Goal: Transaction & Acquisition: Purchase product/service

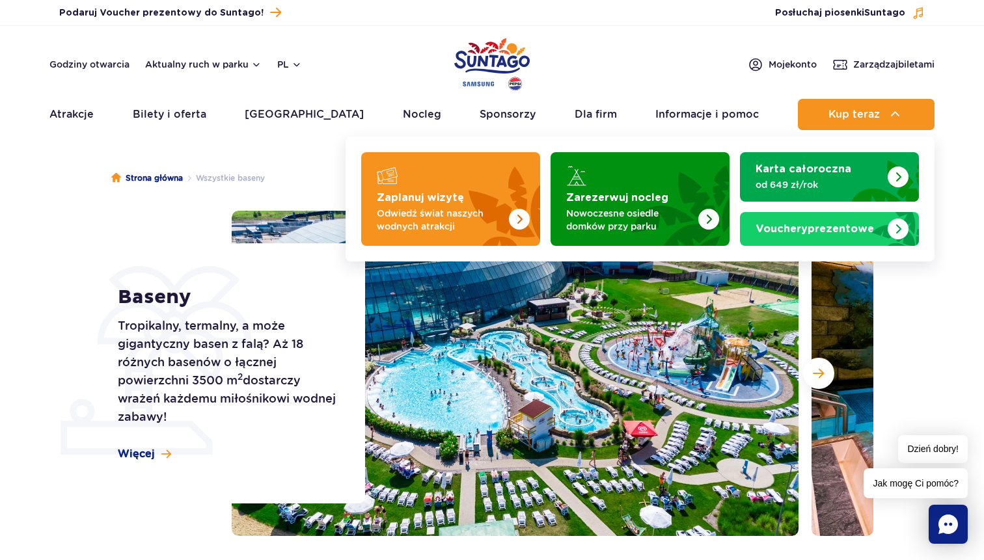
click at [550, 141] on div "Zaplanuj wizytę Odwiedź świat naszych wodnych atrakcji Zarezerwuj nocleg Nowocz…" at bounding box center [639, 199] width 589 height 125
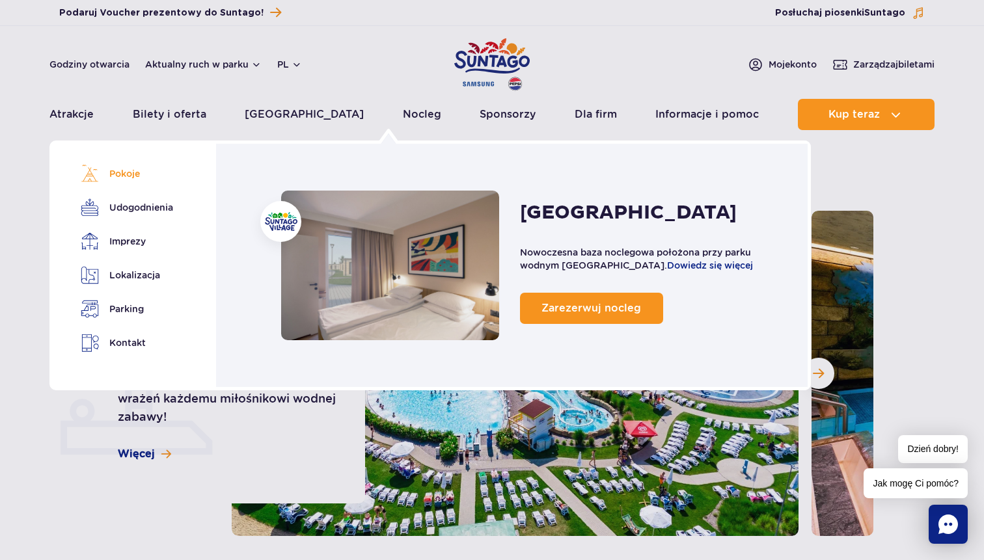
click at [128, 178] on link "Pokoje" at bounding box center [125, 174] width 88 height 18
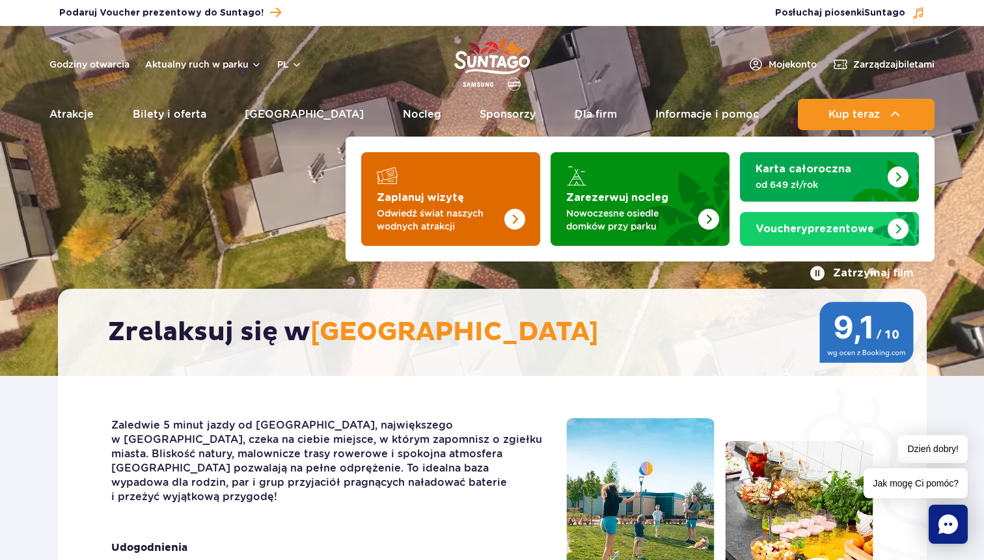
click at [465, 219] on p "Odwiedź świat naszych wodnych atrakcji" at bounding box center [440, 220] width 127 height 26
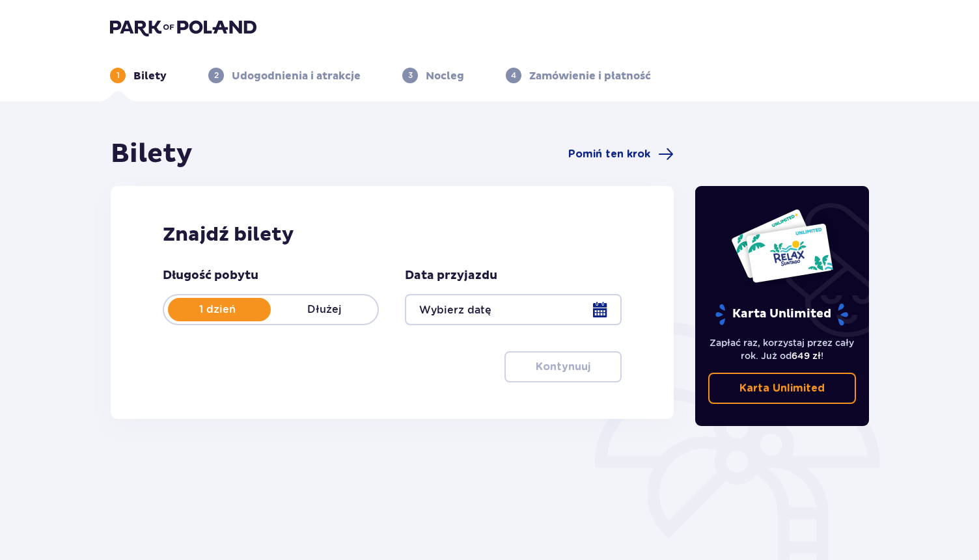
click at [312, 319] on div "1 dzień Dłużej" at bounding box center [271, 309] width 216 height 31
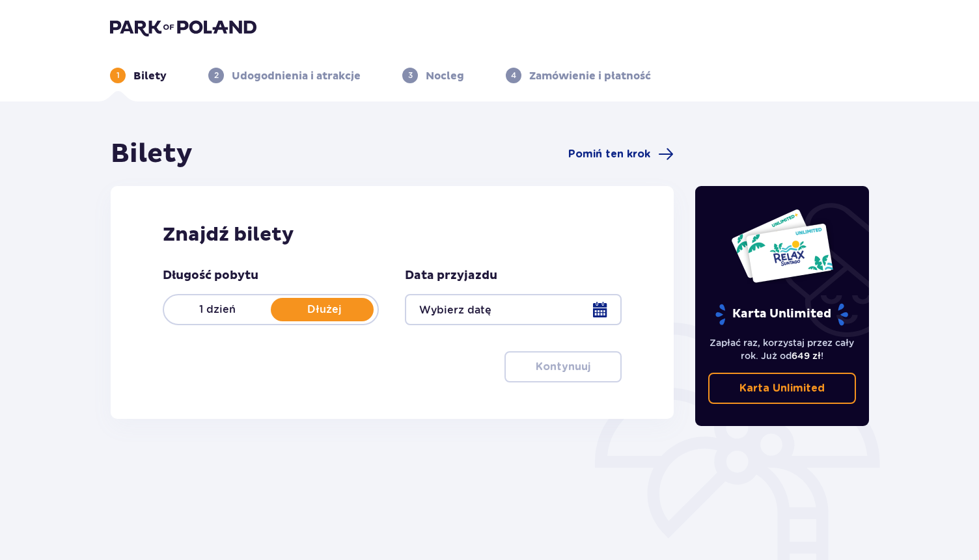
click at [243, 304] on p "1 dzień" at bounding box center [217, 310] width 107 height 14
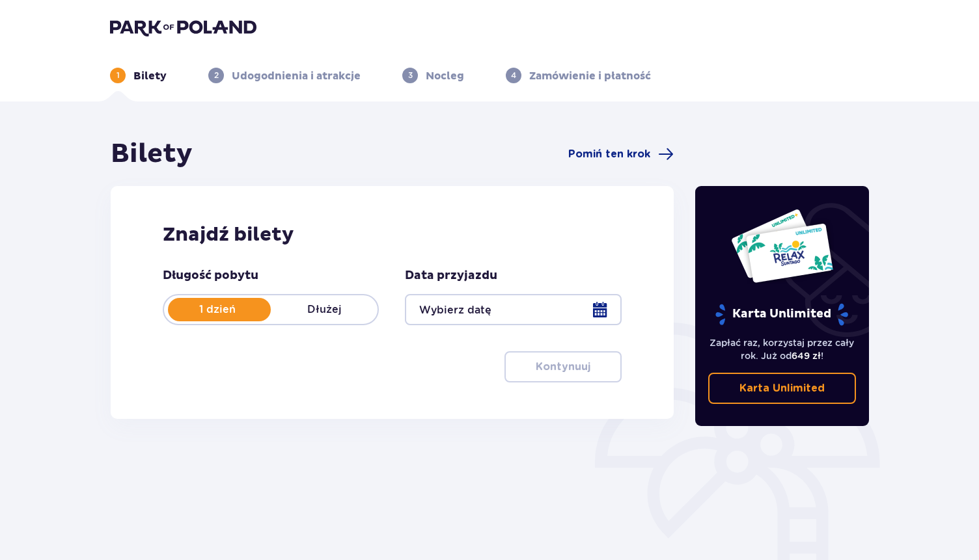
click at [503, 314] on div at bounding box center [513, 309] width 216 height 31
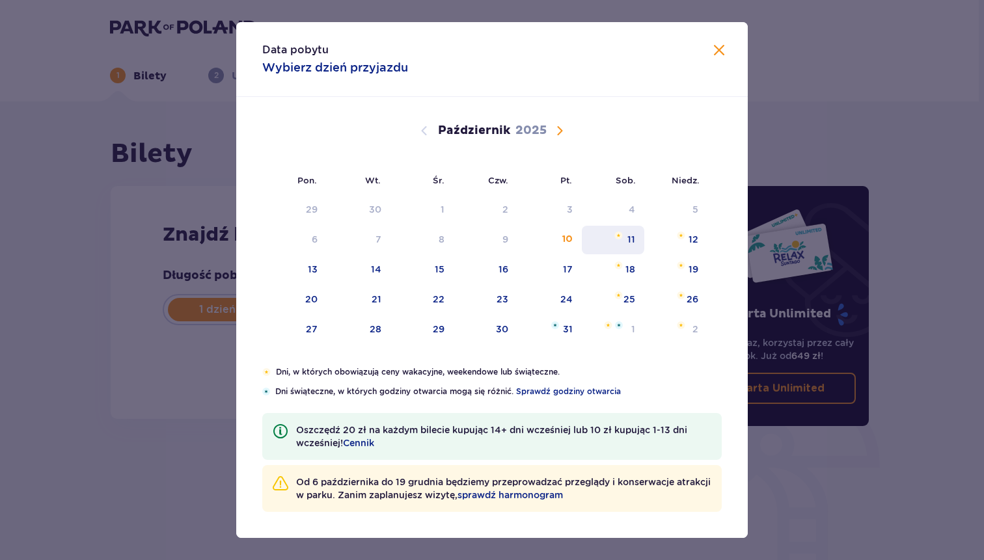
click at [621, 242] on div "11" at bounding box center [613, 240] width 63 height 29
type input "11.10.25"
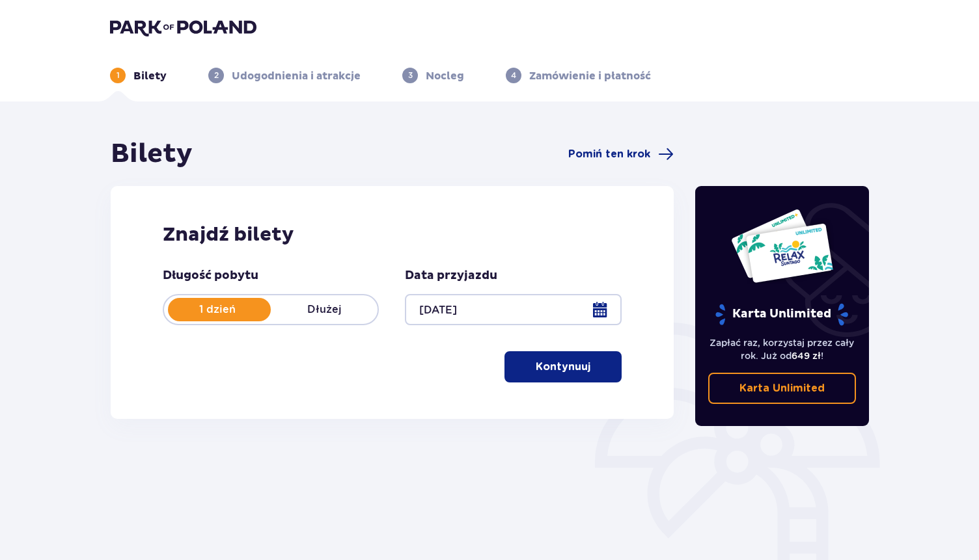
click at [539, 365] on p "Kontynuuj" at bounding box center [562, 367] width 55 height 14
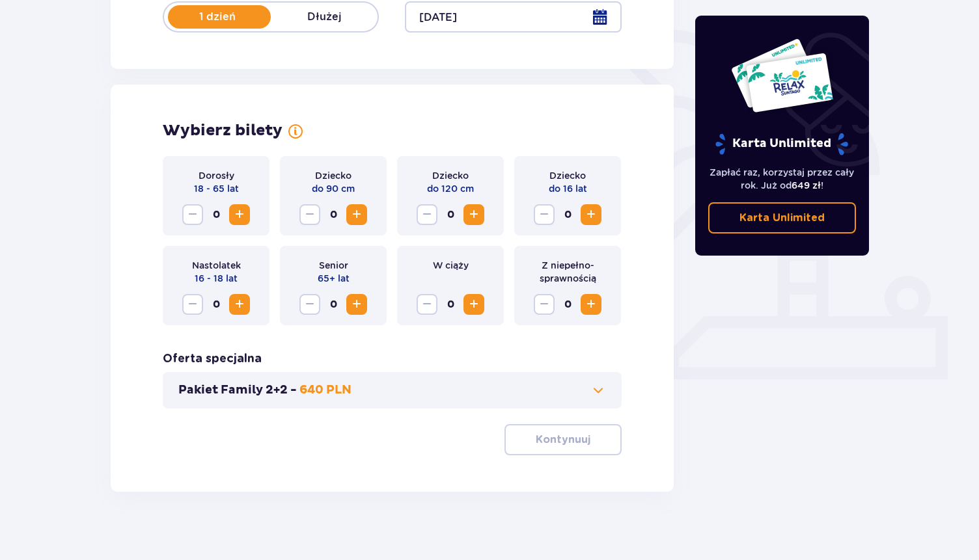
scroll to position [303, 0]
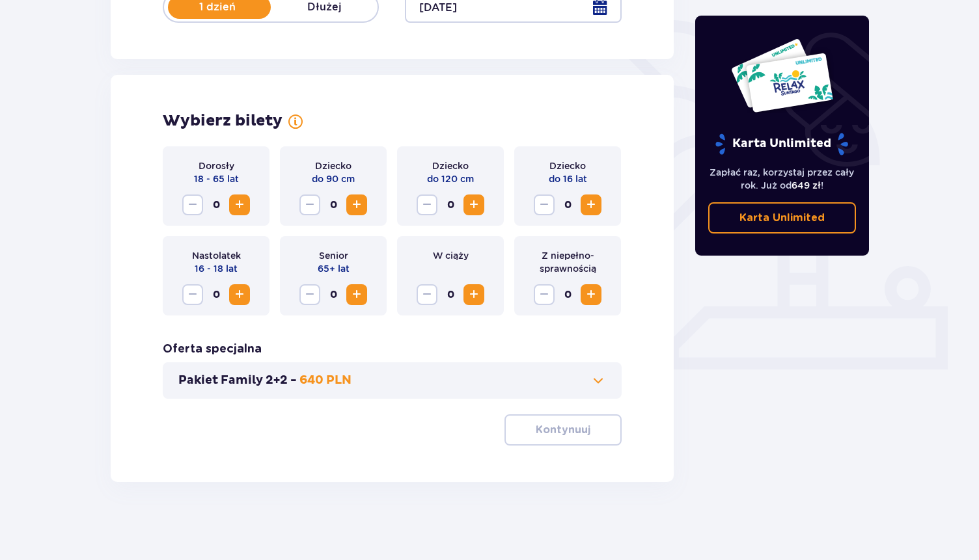
click at [250, 209] on div "Dorosły 18 - 65 lat 0" at bounding box center [216, 185] width 107 height 79
click at [239, 206] on span "Zwiększ" at bounding box center [240, 205] width 16 height 16
click at [360, 206] on span "Zwiększ" at bounding box center [357, 205] width 16 height 16
click at [551, 433] on p "Kontynuuj" at bounding box center [562, 430] width 55 height 14
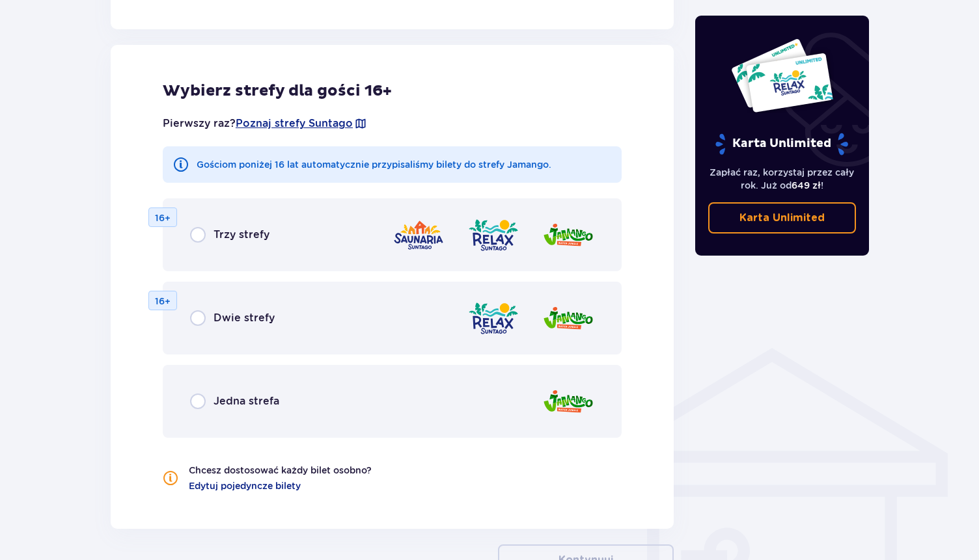
scroll to position [722, 0]
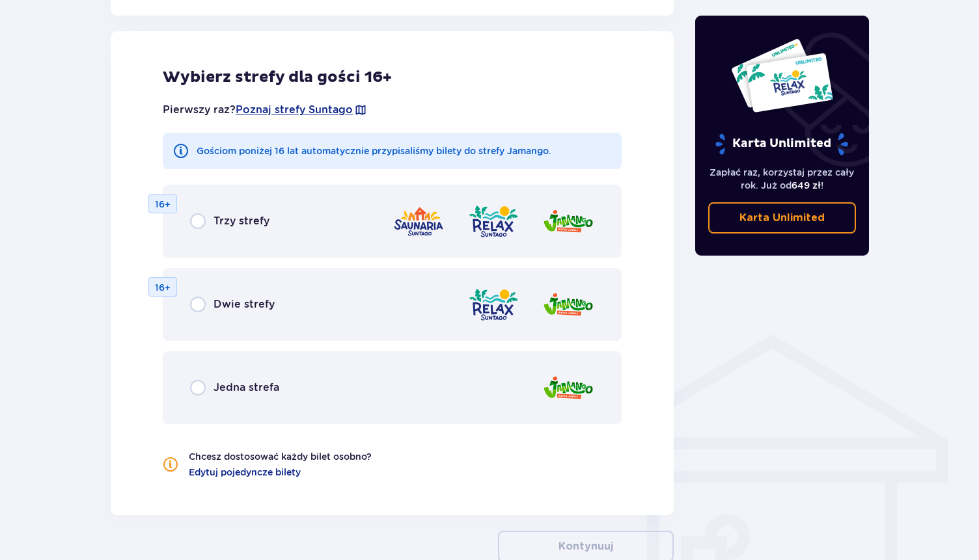
click at [201, 223] on input "radio" at bounding box center [198, 221] width 16 height 16
radio input "true"
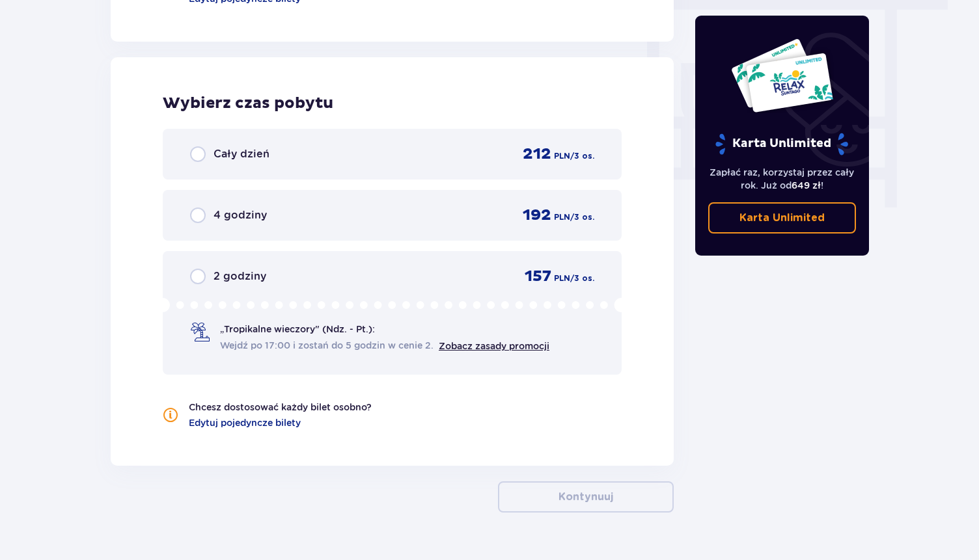
scroll to position [1196, 0]
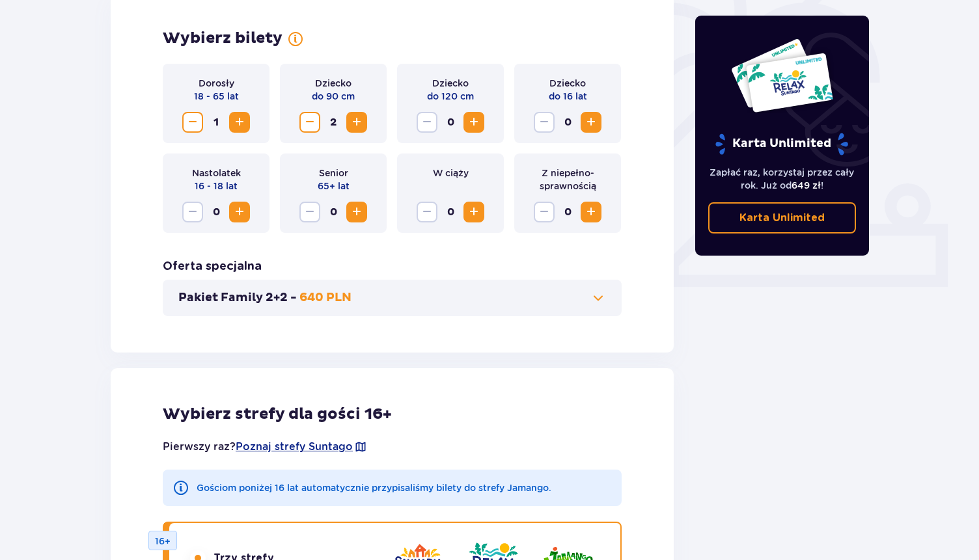
click at [236, 124] on span "Zwiększ" at bounding box center [240, 123] width 16 height 16
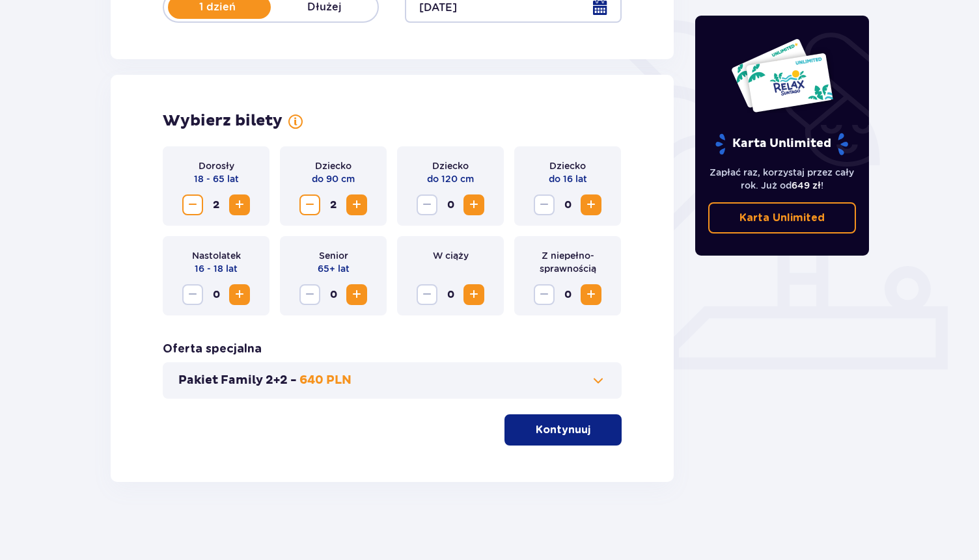
scroll to position [303, 0]
click at [550, 435] on p "Kontynuuj" at bounding box center [562, 430] width 55 height 14
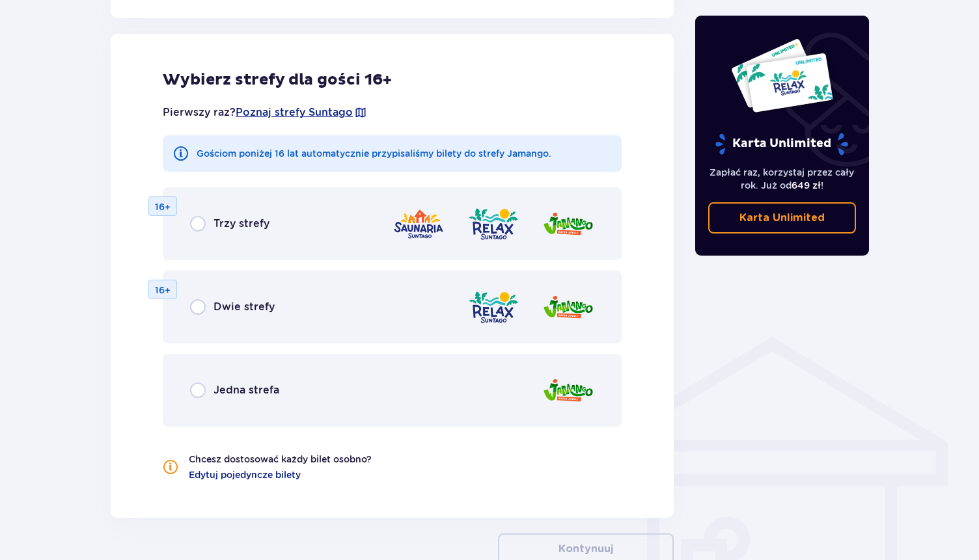
scroll to position [722, 0]
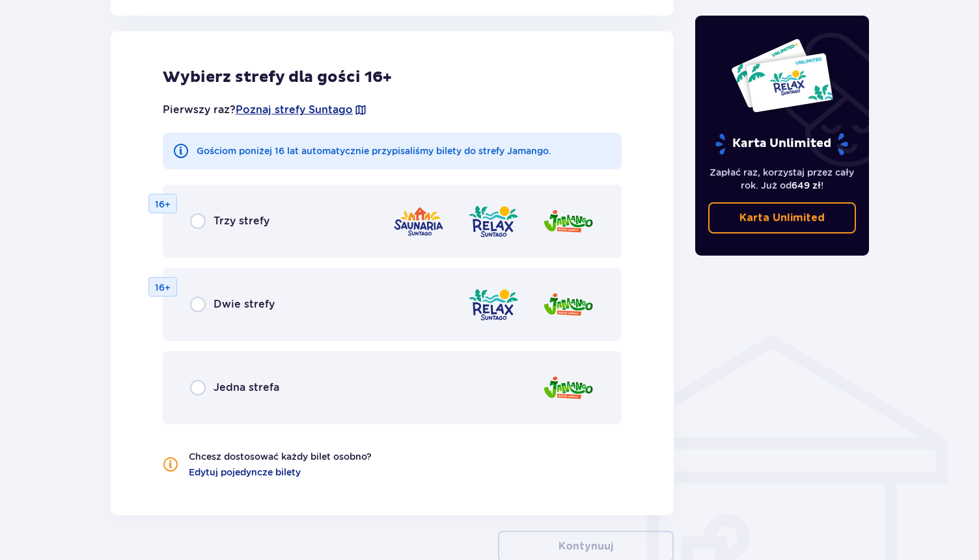
click at [202, 223] on input "radio" at bounding box center [198, 221] width 16 height 16
radio input "true"
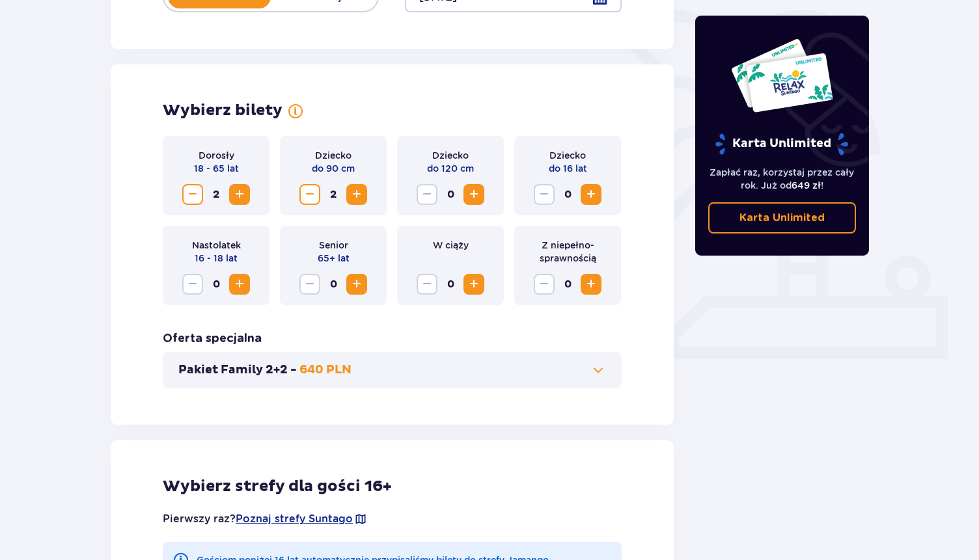
scroll to position [310, 0]
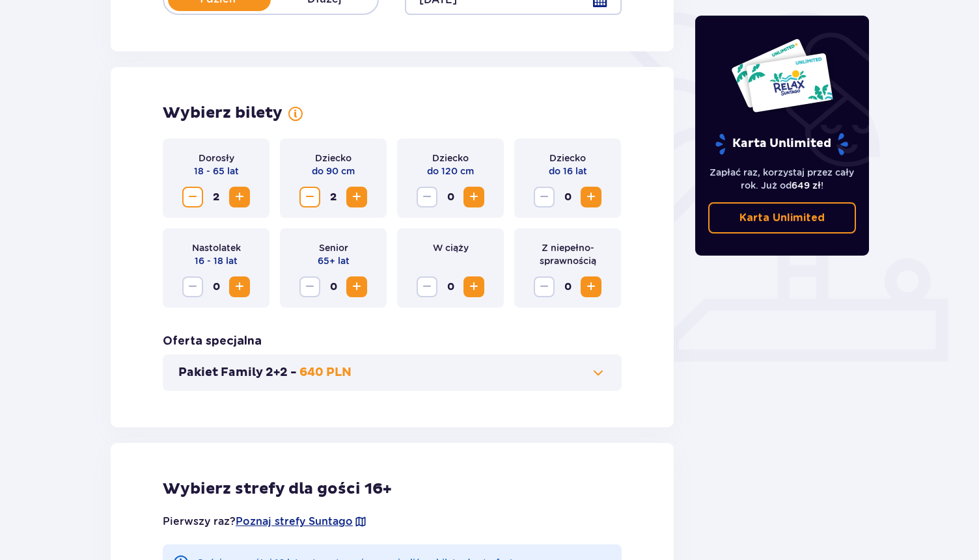
click at [310, 199] on span "Zmniejsz" at bounding box center [310, 197] width 16 height 16
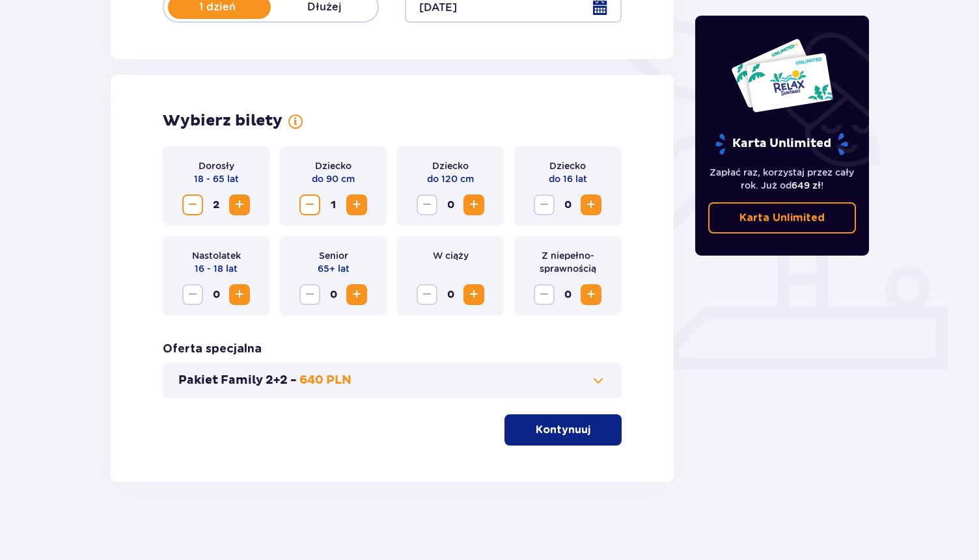
scroll to position [303, 0]
click at [310, 199] on span "Zmniejsz" at bounding box center [310, 205] width 16 height 16
click at [479, 213] on button "Zwiększ" at bounding box center [473, 205] width 21 height 21
click at [554, 440] on button "Kontynuuj" at bounding box center [562, 429] width 117 height 31
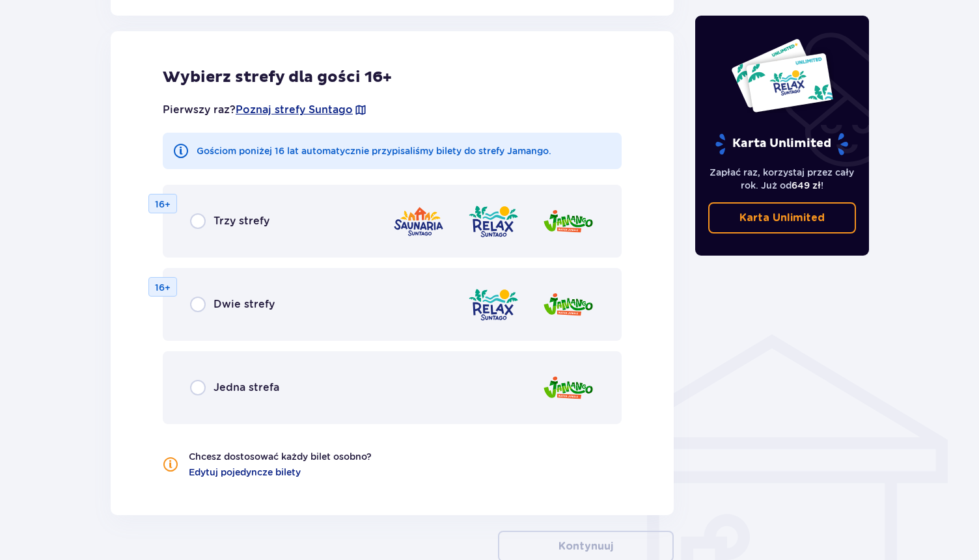
scroll to position [802, 0]
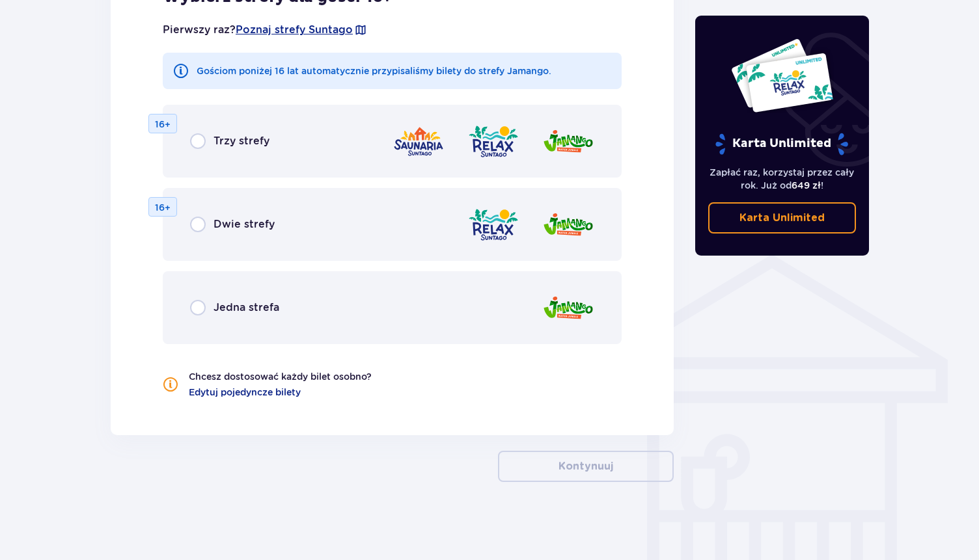
click at [199, 150] on div "Trzy strefy 16+" at bounding box center [392, 141] width 459 height 73
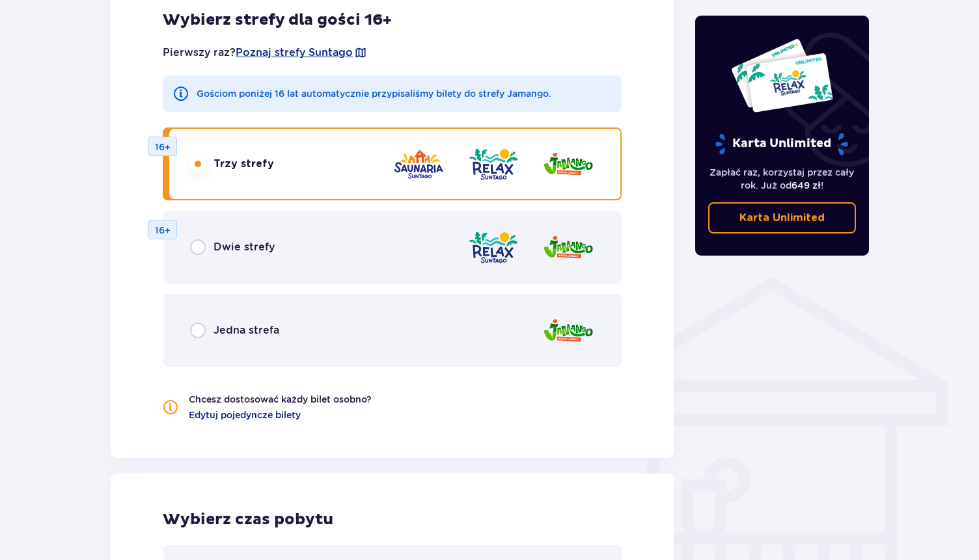
scroll to position [742, 0]
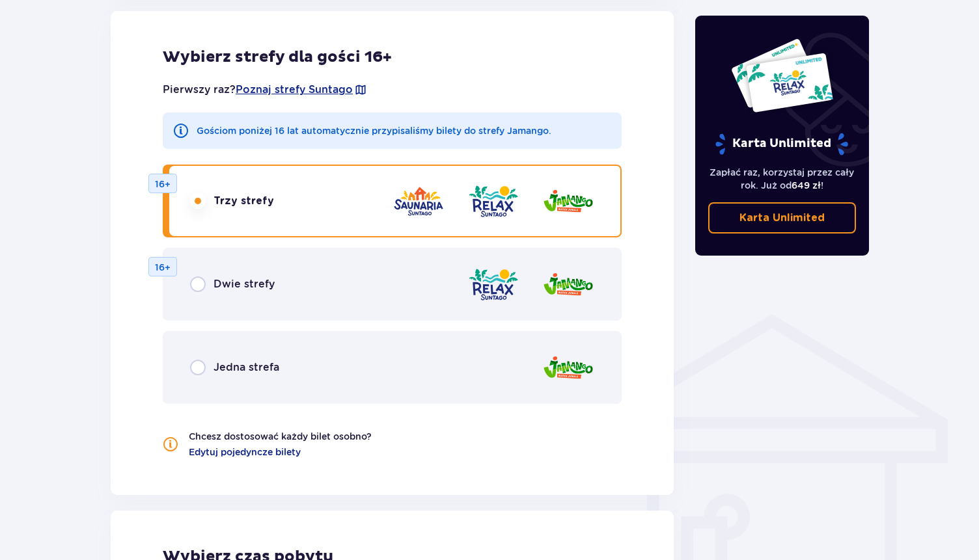
click at [199, 204] on input "radio" at bounding box center [198, 201] width 16 height 16
radio input "true"
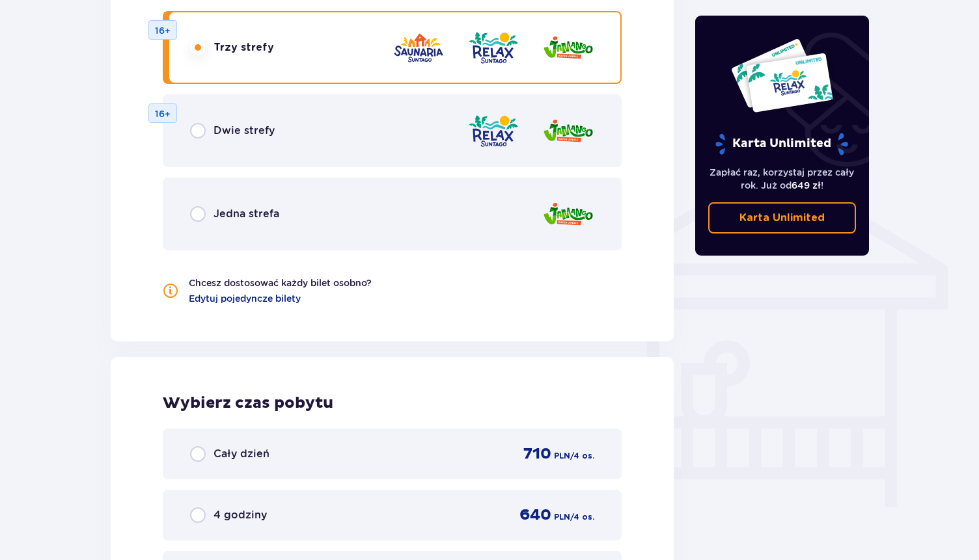
scroll to position [887, 0]
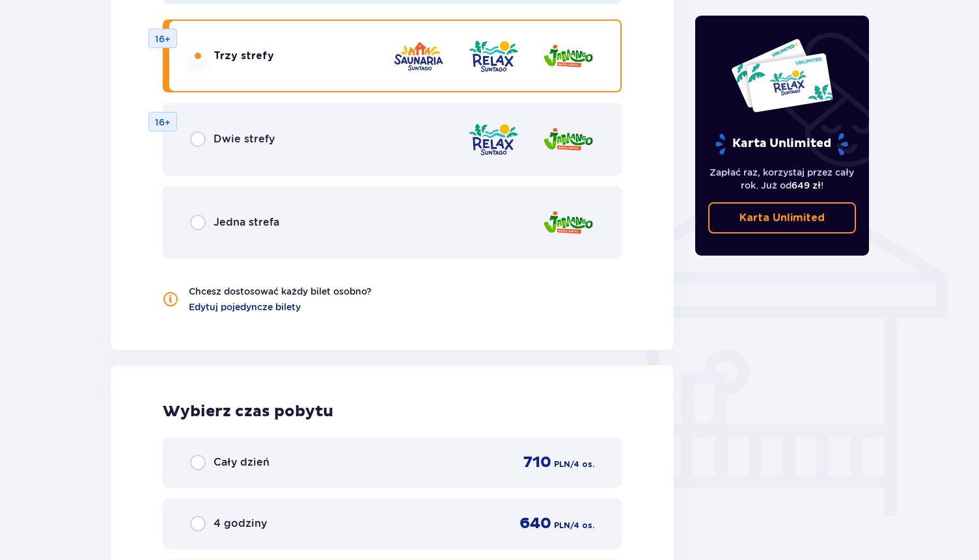
click at [200, 221] on input "radio" at bounding box center [198, 223] width 16 height 16
radio input "true"
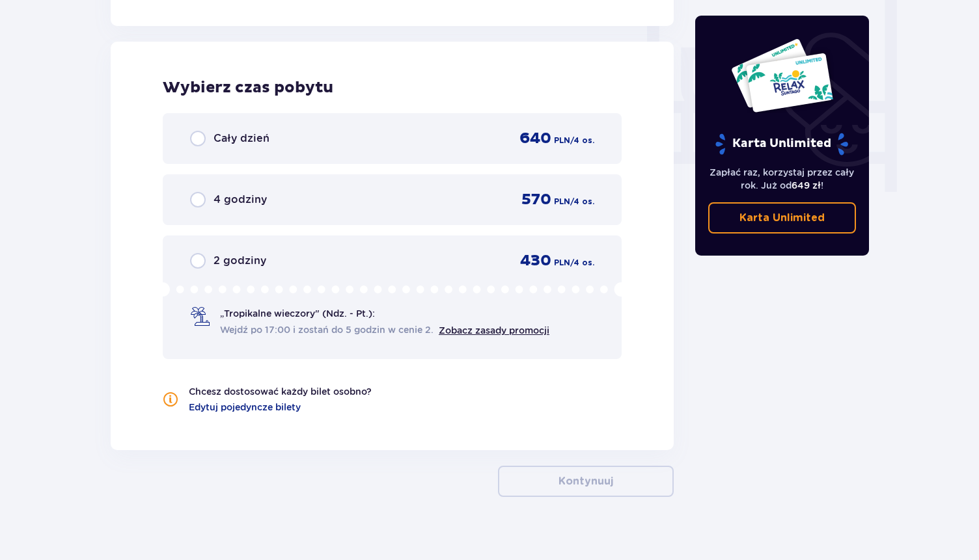
scroll to position [1222, 0]
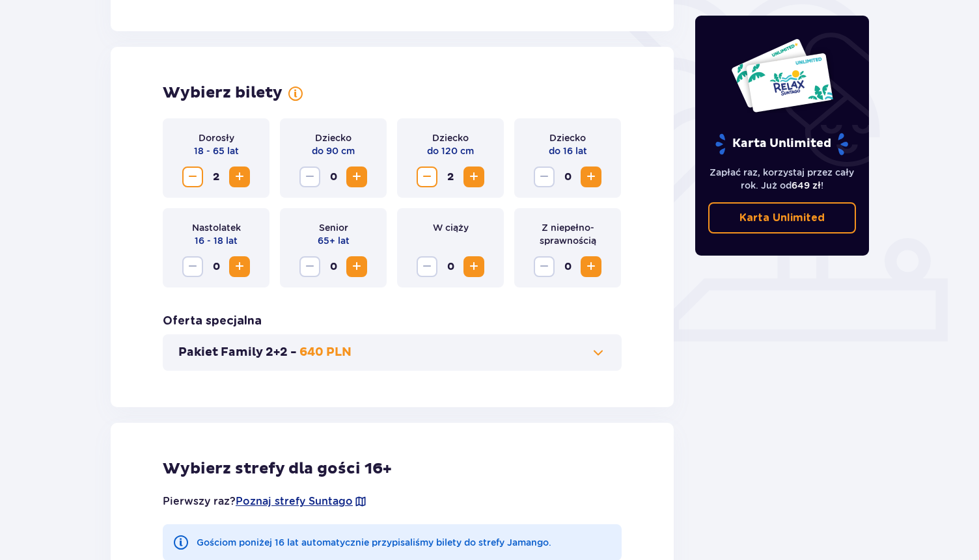
click at [421, 182] on span "Zmniejsz" at bounding box center [427, 177] width 16 height 16
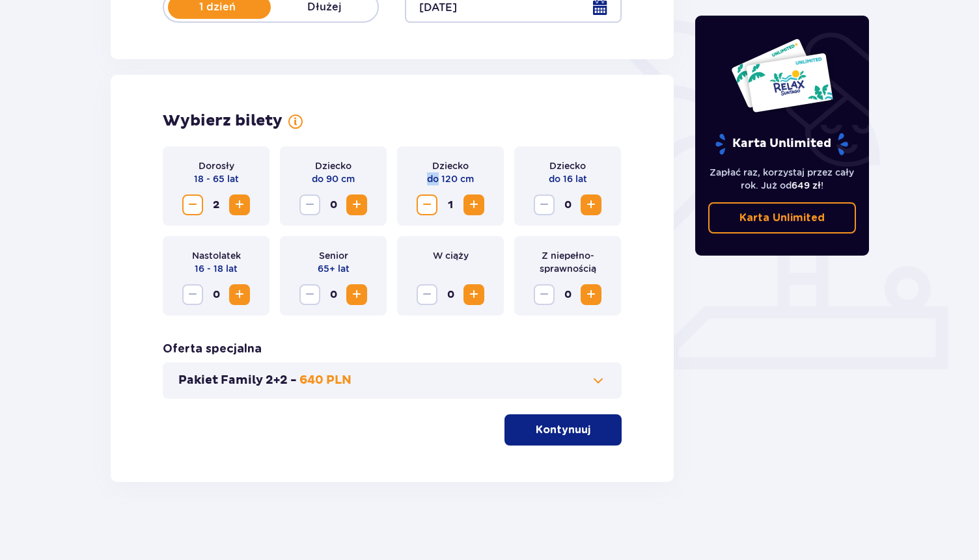
click at [421, 182] on div "Dziecko do 120 cm 1" at bounding box center [450, 185] width 107 height 79
click at [427, 195] on button "Zmniejsz" at bounding box center [426, 205] width 21 height 21
click at [362, 205] on span "Zwiększ" at bounding box center [357, 205] width 16 height 16
click at [572, 438] on button "Kontynuuj" at bounding box center [562, 429] width 117 height 31
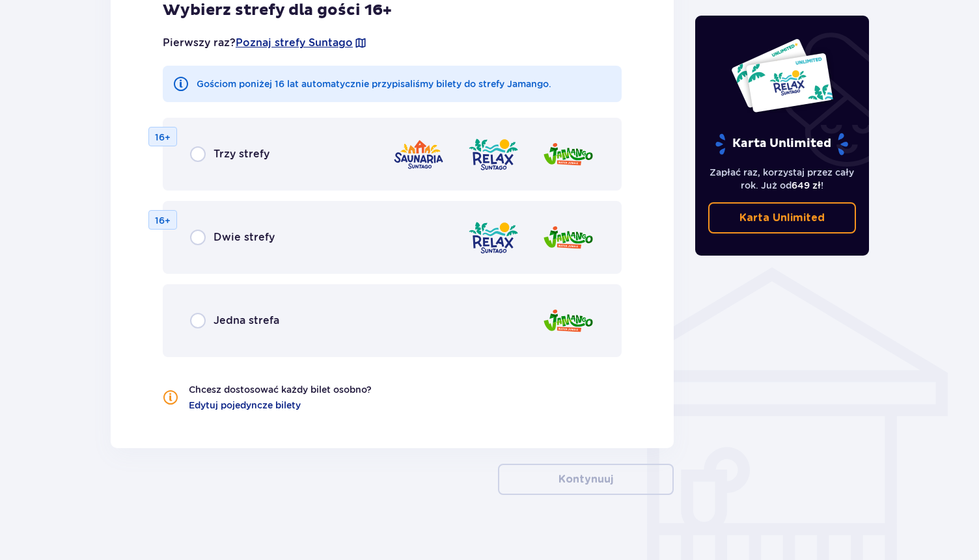
scroll to position [802, 0]
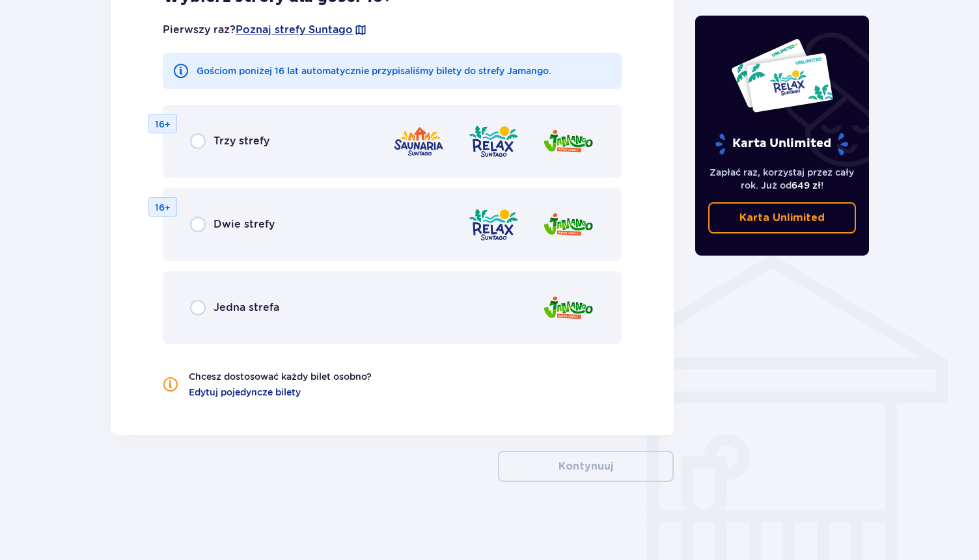
click at [211, 161] on div "Trzy strefy 16+" at bounding box center [392, 141] width 459 height 73
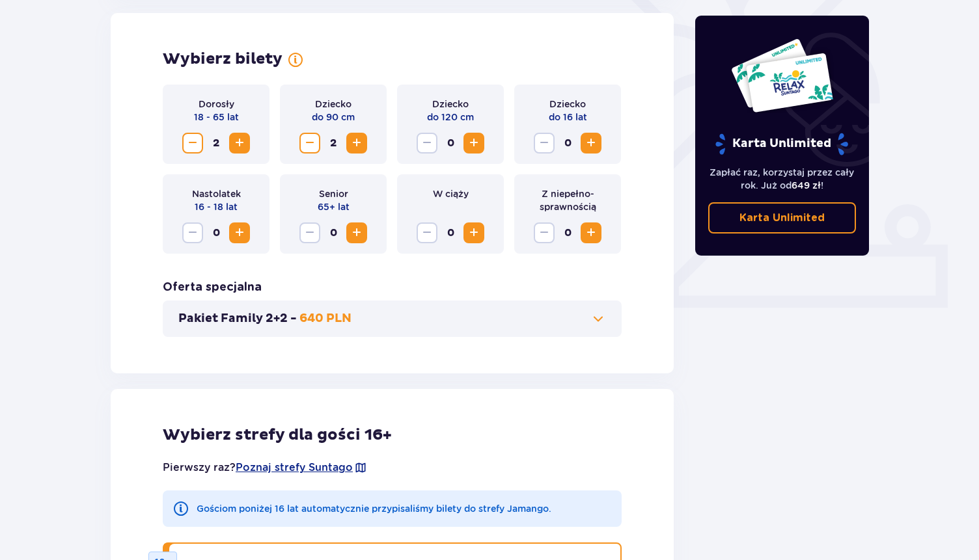
scroll to position [361, 0]
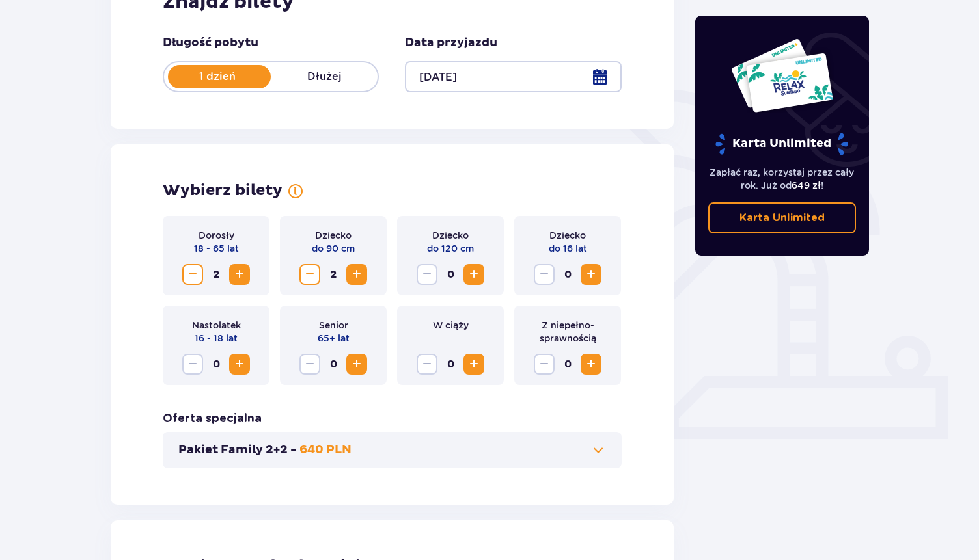
click at [450, 452] on button "Pakiet Family 2+2 - 640 PLN" at bounding box center [391, 450] width 427 height 16
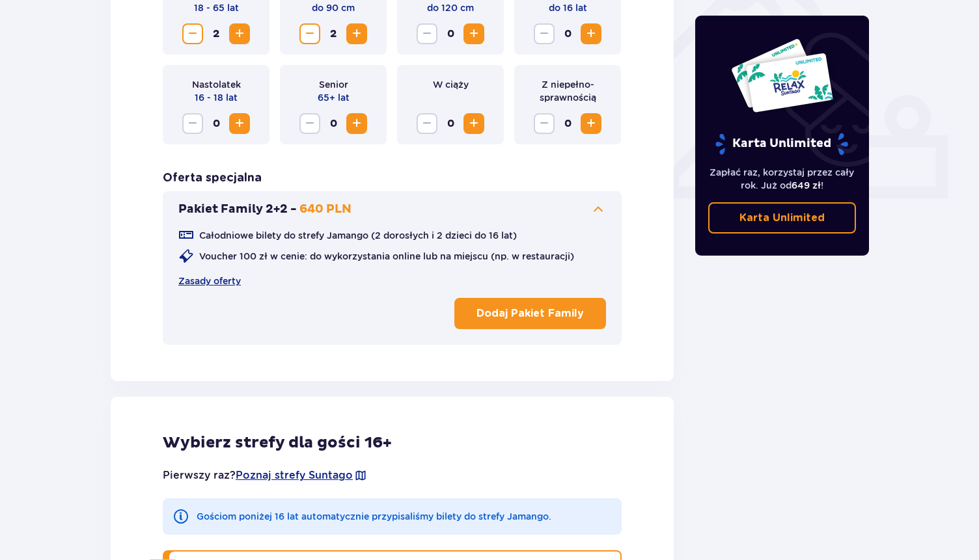
scroll to position [474, 0]
click at [217, 284] on link "Zasady oferty" at bounding box center [209, 280] width 62 height 13
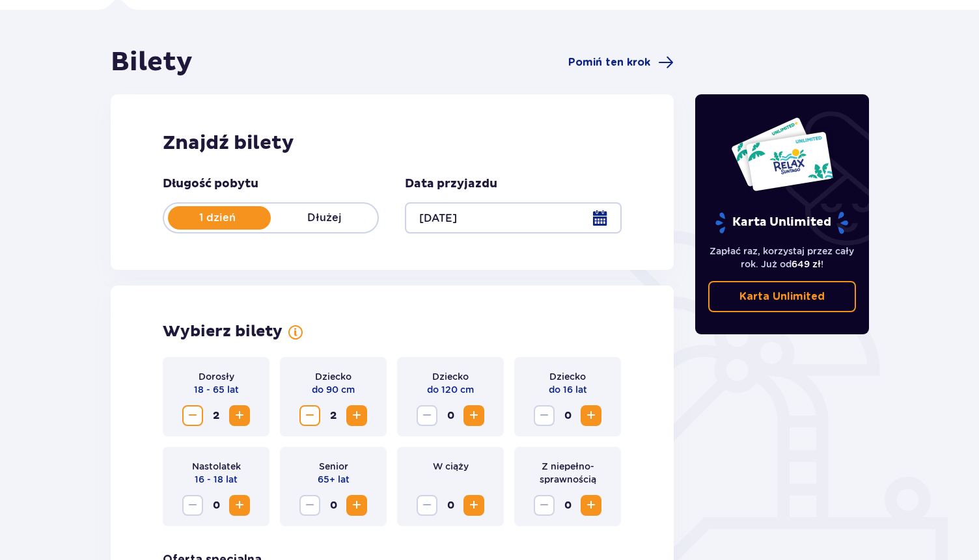
scroll to position [0, 0]
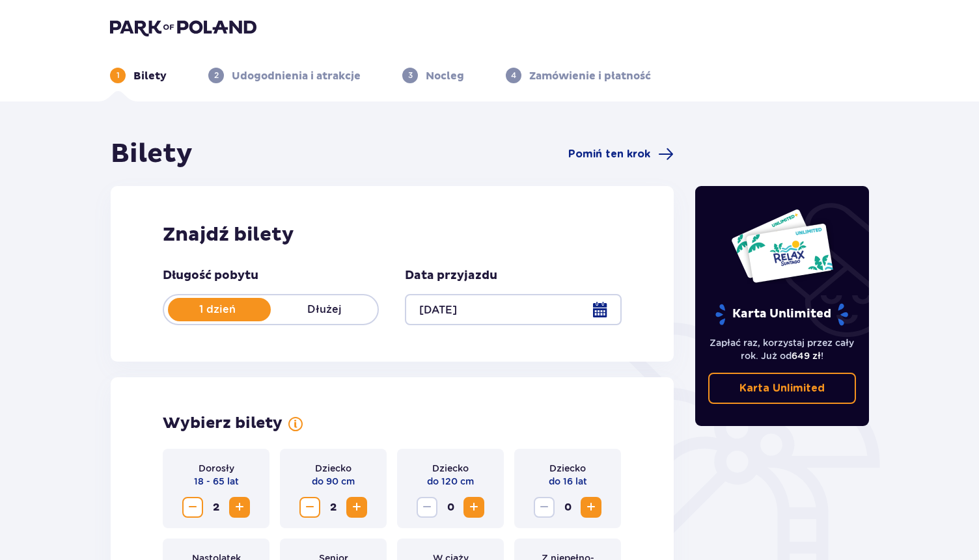
click at [806, 340] on p "Zapłać raz, korzystaj przez cały rok. Już od 649 zł !" at bounding box center [782, 349] width 148 height 26
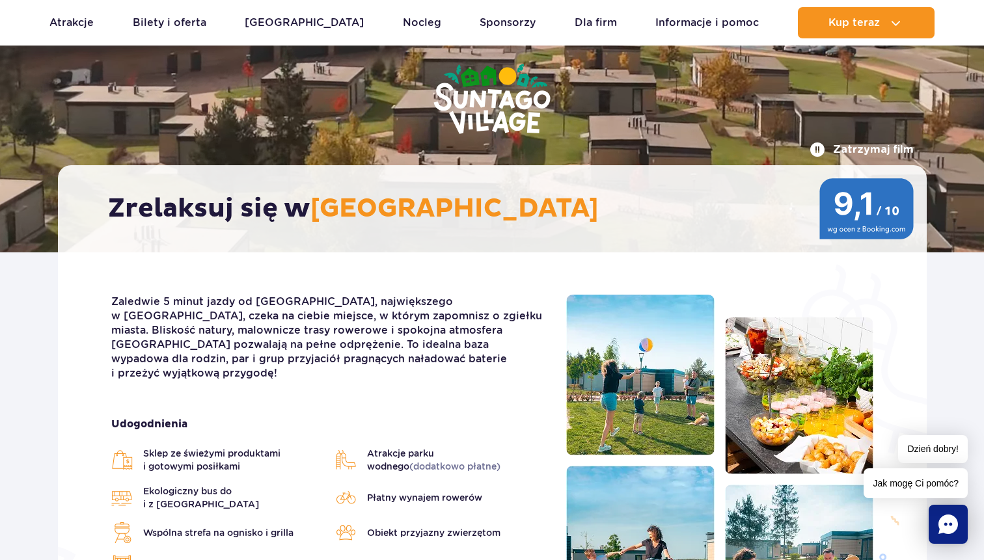
scroll to position [124, 0]
